Goal: Check status

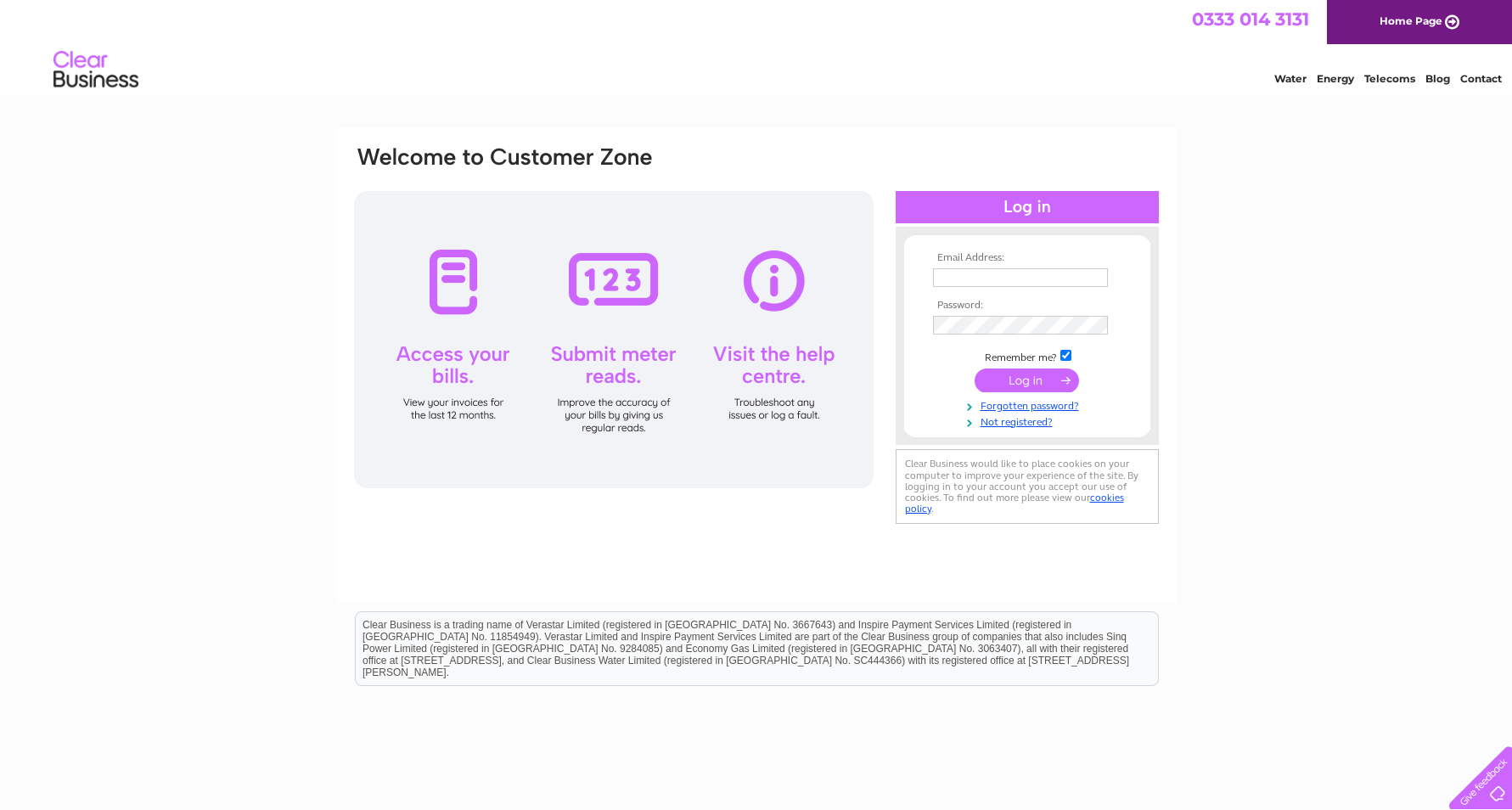
type input "thebrammers@hotmail.co.uk"
click at [1039, 376] on input "submit" at bounding box center [1027, 380] width 105 height 24
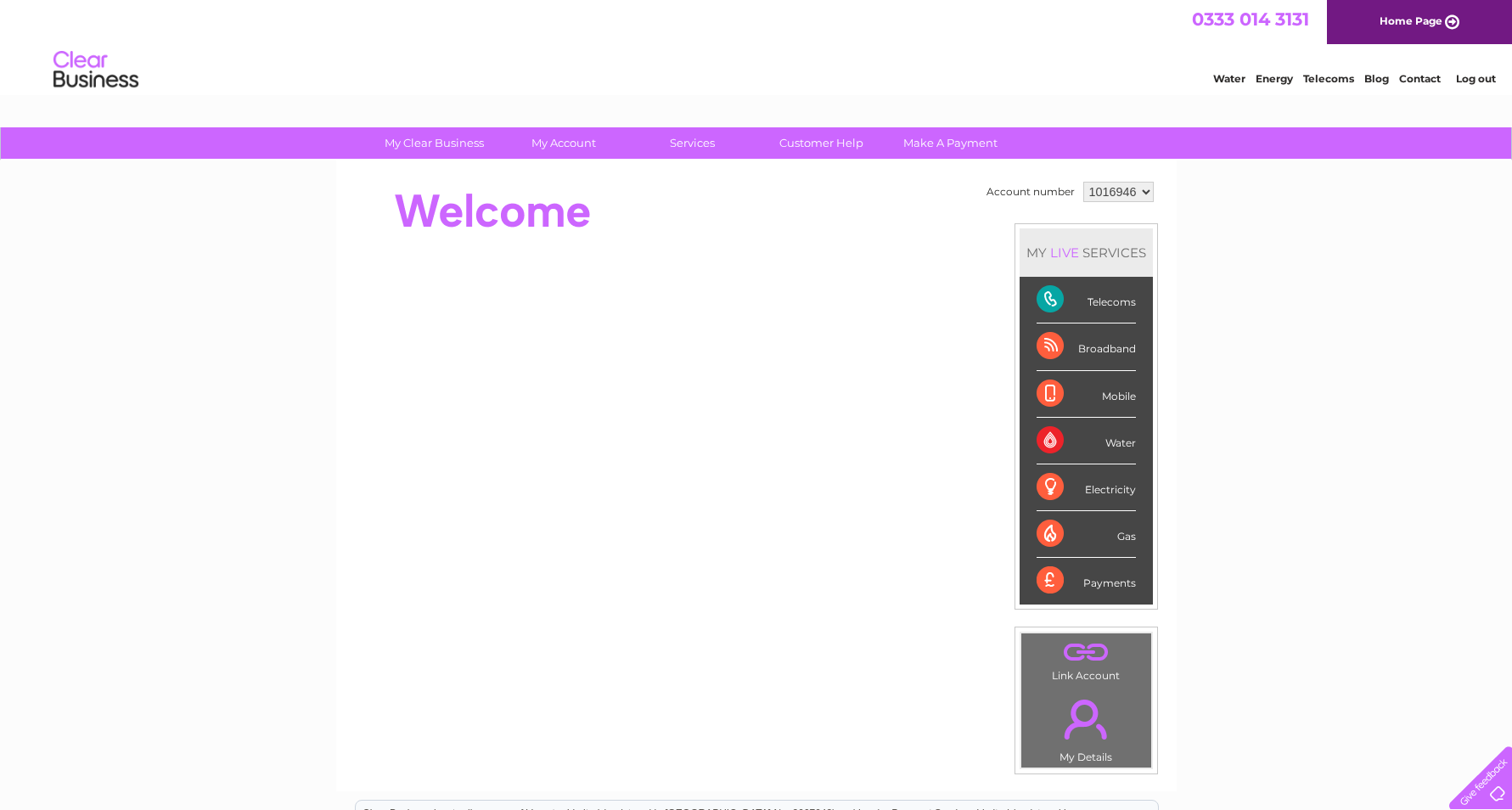
click at [1095, 305] on div "Telecoms" at bounding box center [1086, 300] width 100 height 47
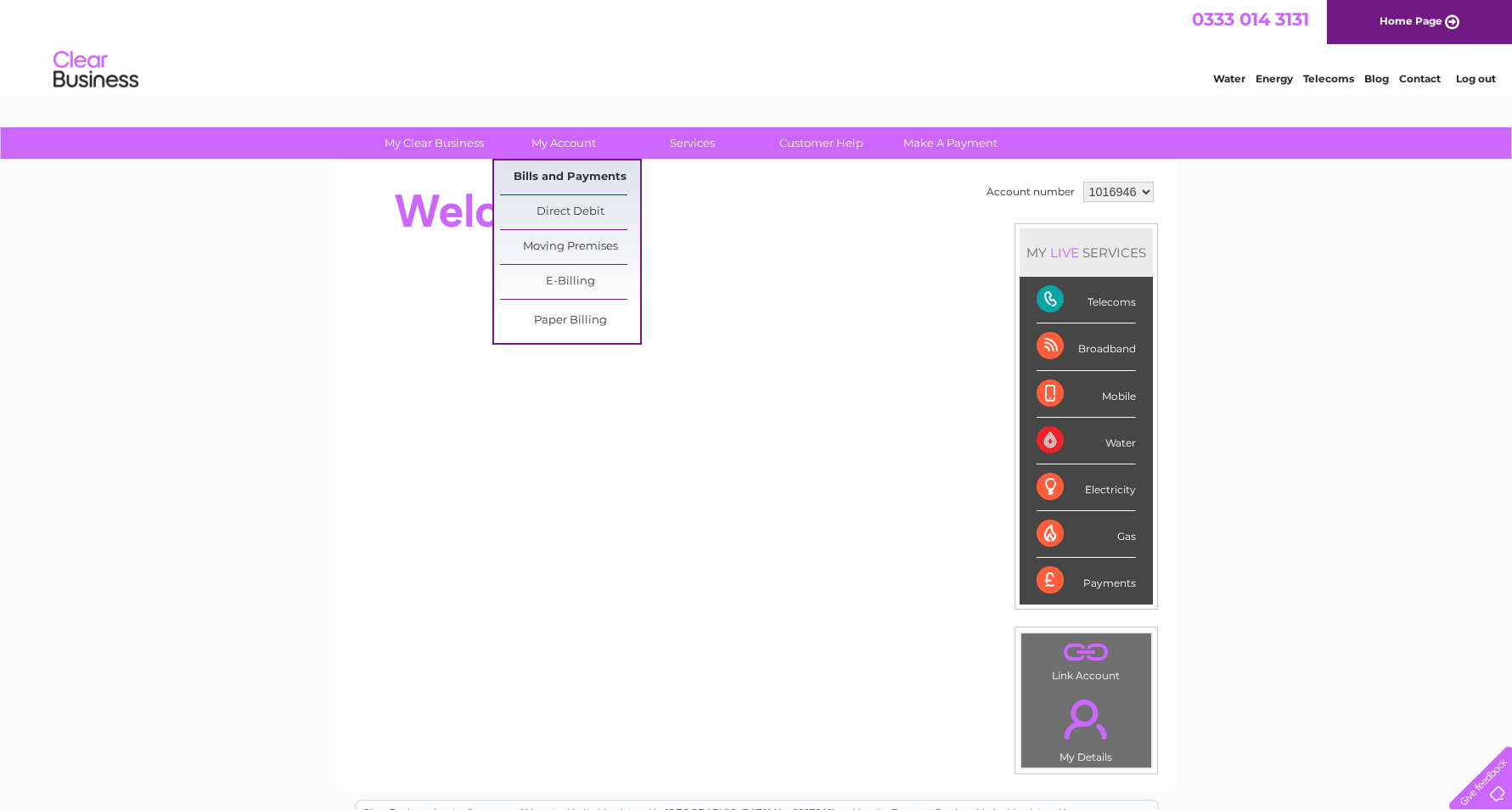
click at [570, 178] on link "Bills and Payments" at bounding box center [570, 176] width 140 height 34
